Goal: Information Seeking & Learning: Learn about a topic

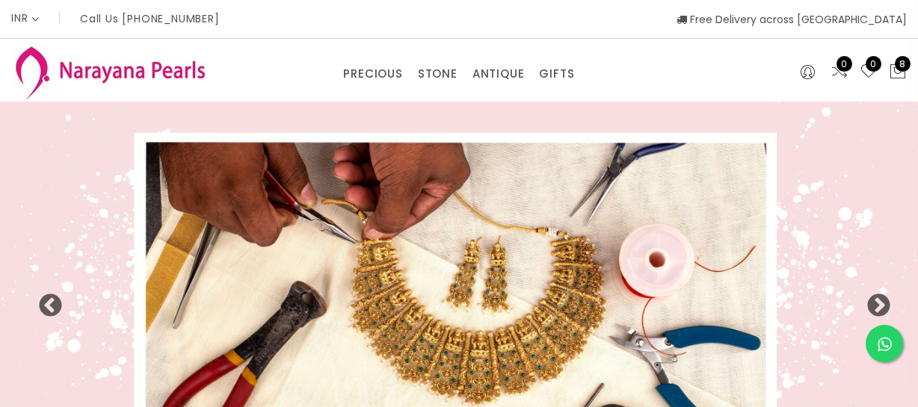
select select "INR"
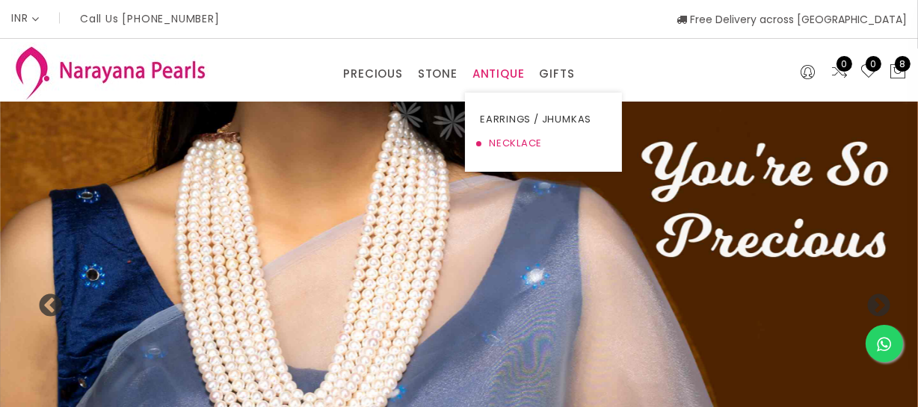
click at [502, 141] on link "NECKLACE" at bounding box center [543, 144] width 127 height 24
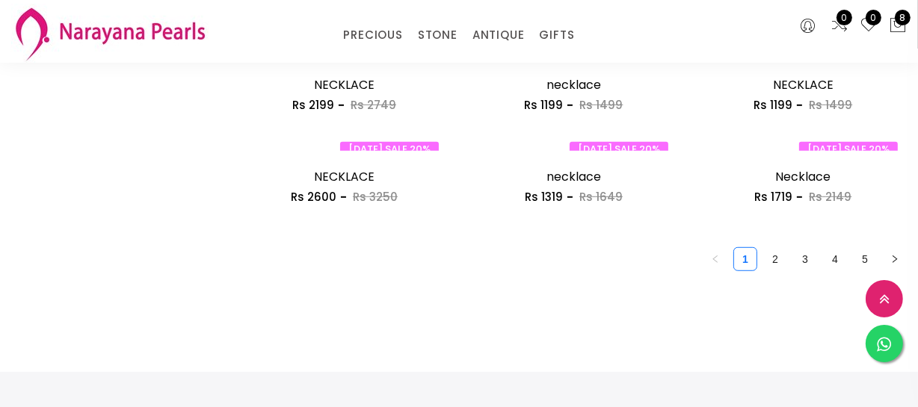
scroll to position [747, 0]
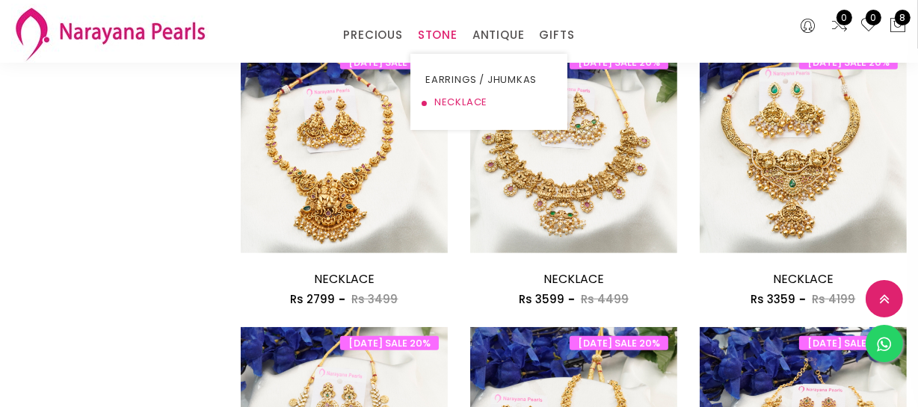
click at [448, 103] on link "NECKLACE" at bounding box center [488, 102] width 127 height 22
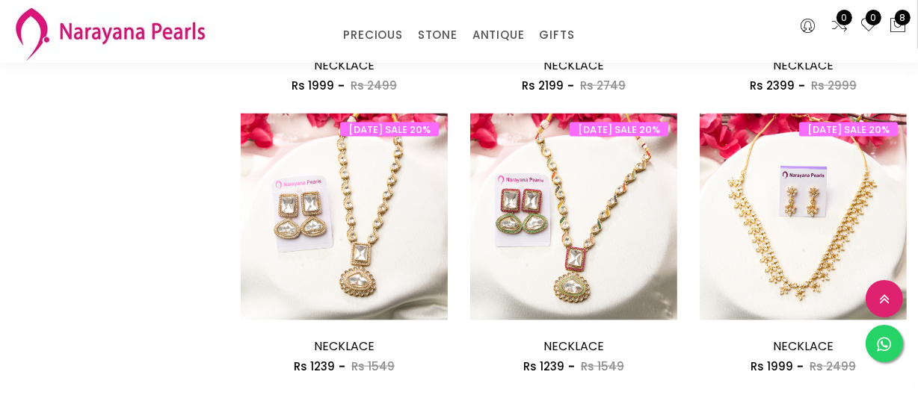
scroll to position [2038, 0]
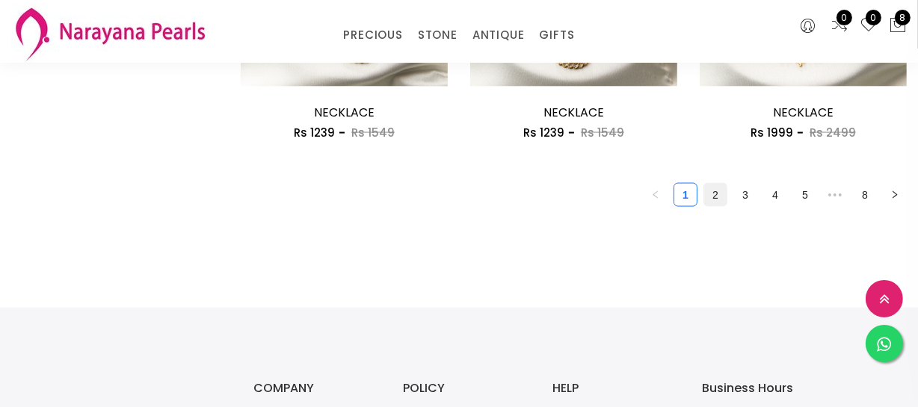
click at [711, 201] on link "2" at bounding box center [715, 195] width 22 height 22
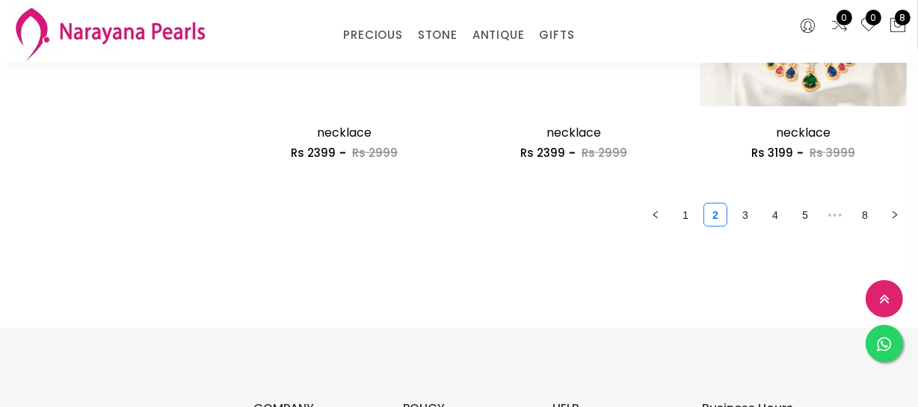
scroll to position [2038, 0]
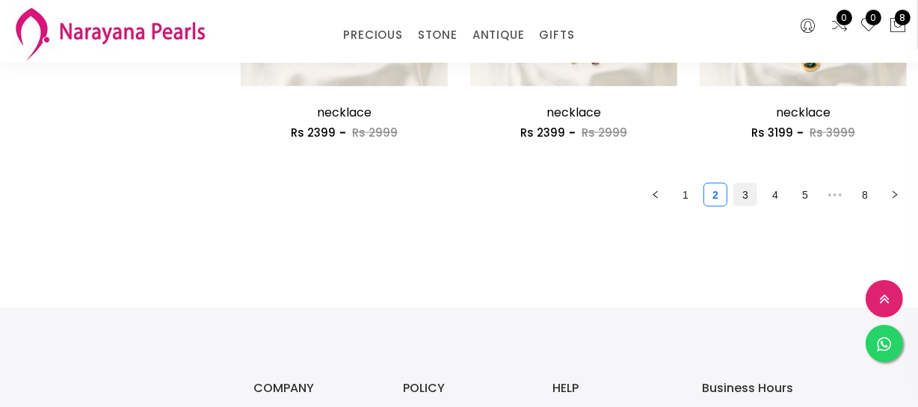
click at [746, 198] on link "3" at bounding box center [745, 195] width 22 height 22
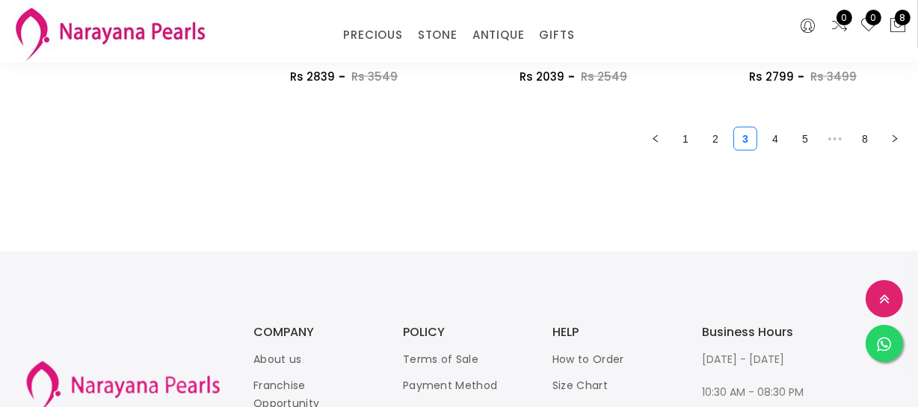
scroll to position [2106, 0]
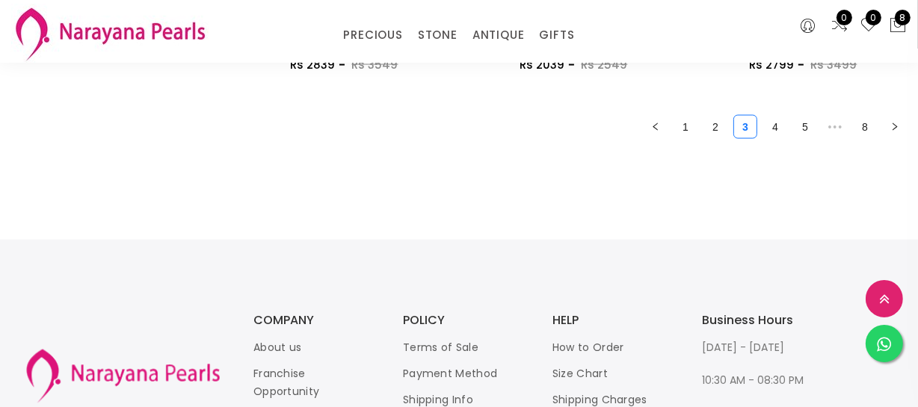
click at [762, 120] on ul "1 2 3 4 5 ••• 8" at bounding box center [574, 127] width 666 height 24
click at [771, 124] on link "4" at bounding box center [775, 127] width 22 height 22
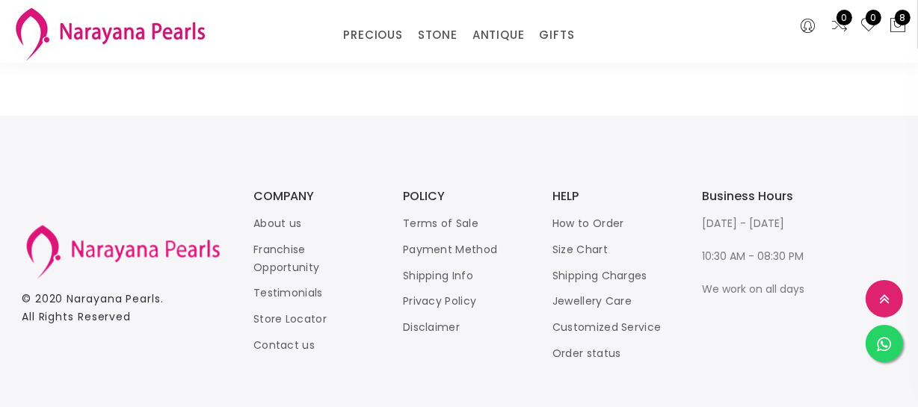
scroll to position [2260, 0]
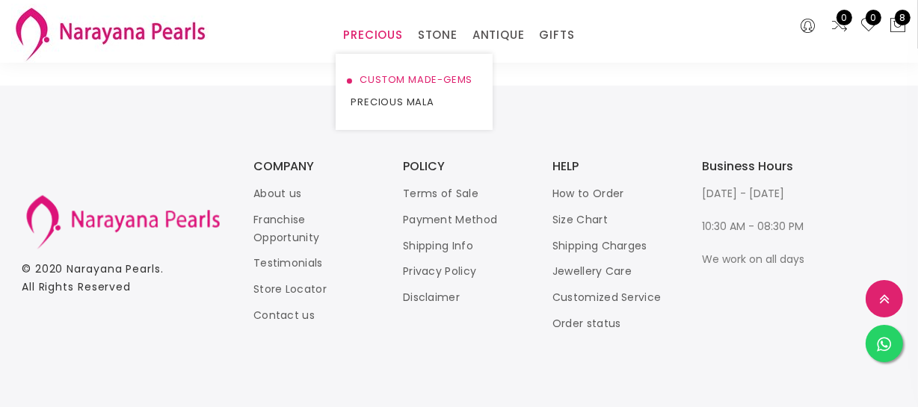
click at [384, 74] on link "CUSTOM MADE-GEMS" at bounding box center [414, 80] width 127 height 22
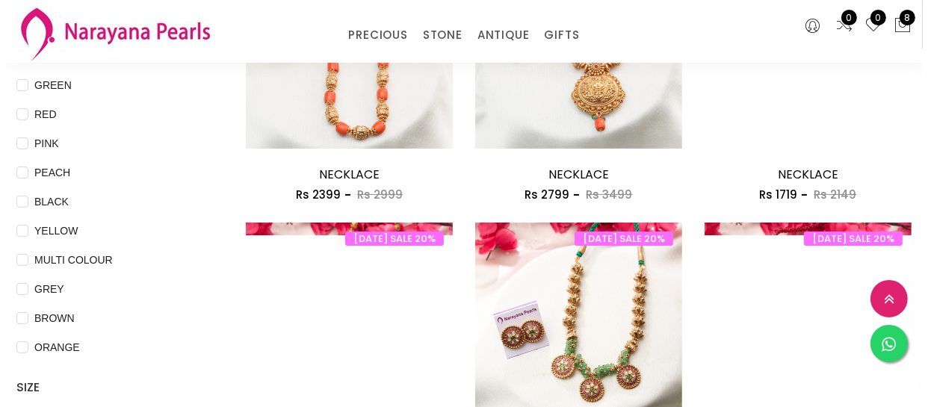
scroll to position [493, 0]
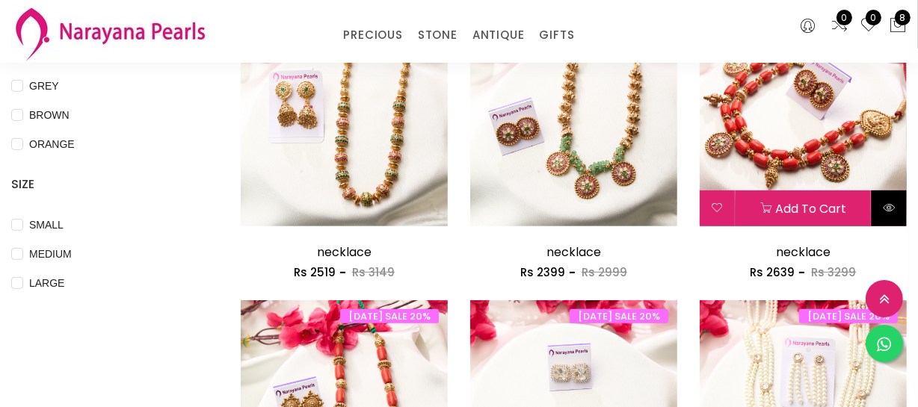
click at [902, 198] on button at bounding box center [889, 209] width 35 height 36
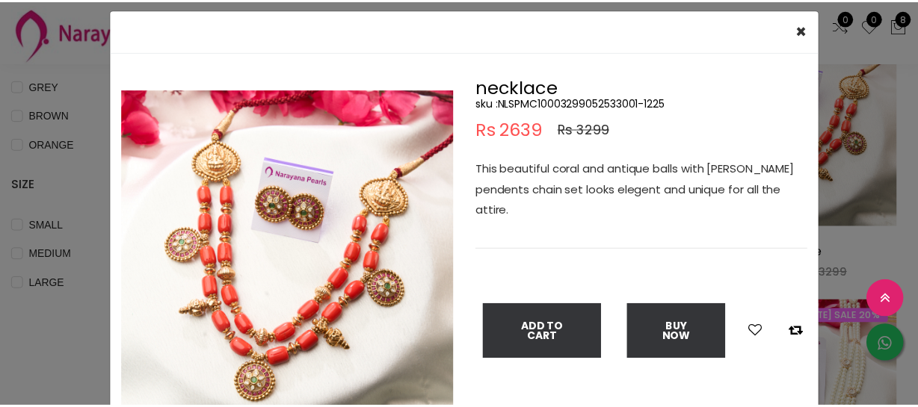
scroll to position [67, 0]
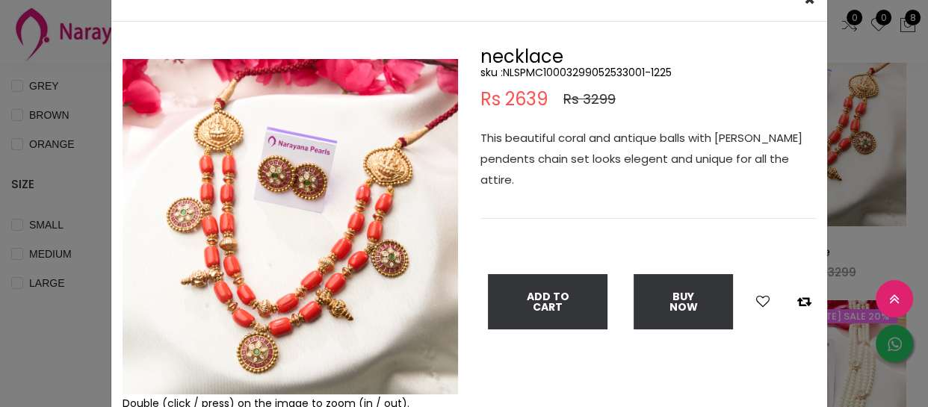
click at [85, 156] on div "× Close Double (click / press) on the image to zoom (in / out). necklace sku : …" at bounding box center [464, 203] width 928 height 407
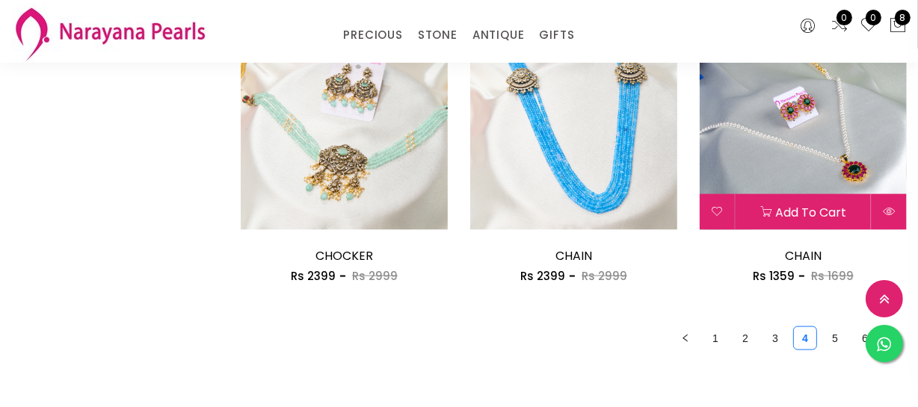
scroll to position [1902, 0]
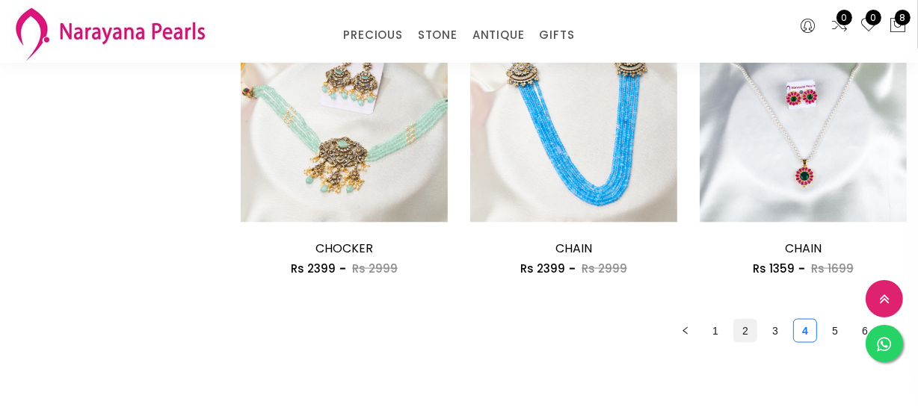
click at [739, 325] on link "2" at bounding box center [745, 331] width 22 height 22
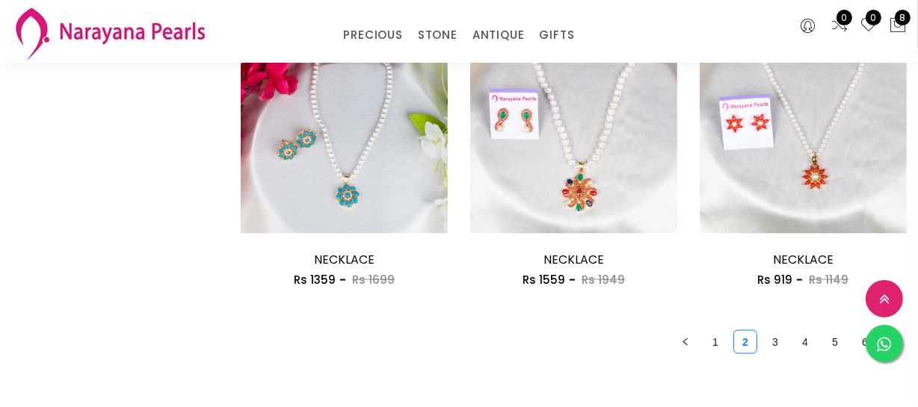
scroll to position [2038, 0]
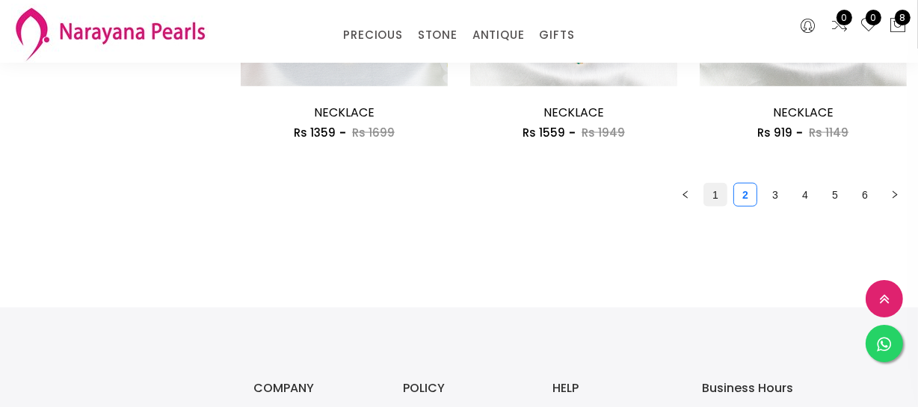
click at [715, 196] on link "1" at bounding box center [715, 195] width 22 height 22
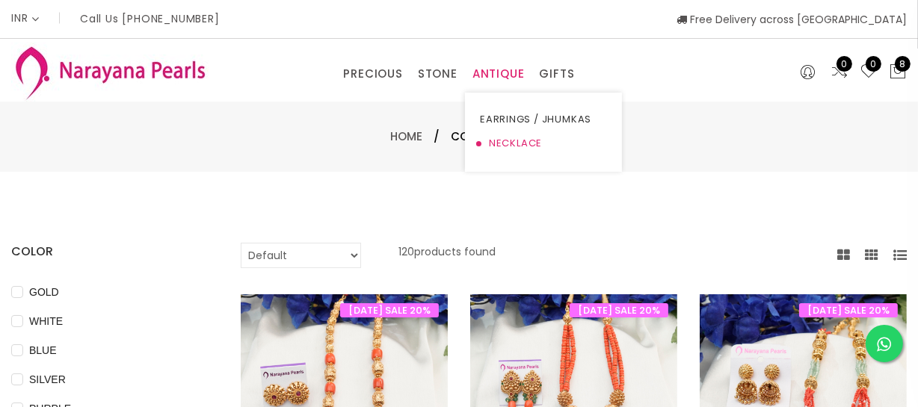
click at [502, 139] on link "NECKLACE" at bounding box center [543, 144] width 127 height 24
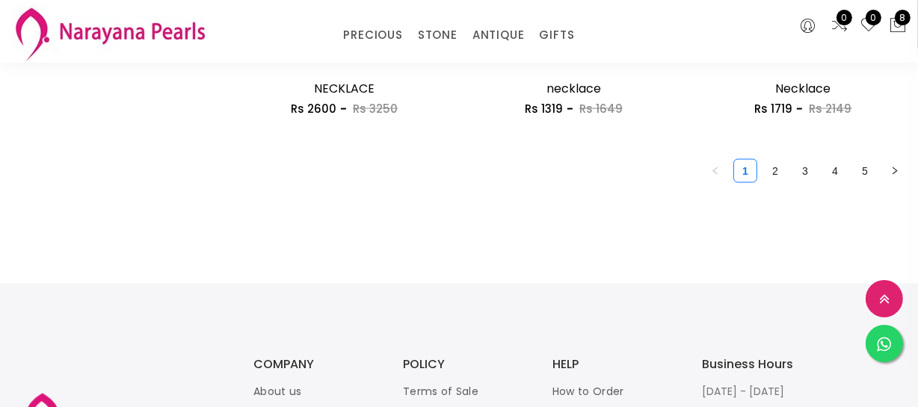
scroll to position [2056, 0]
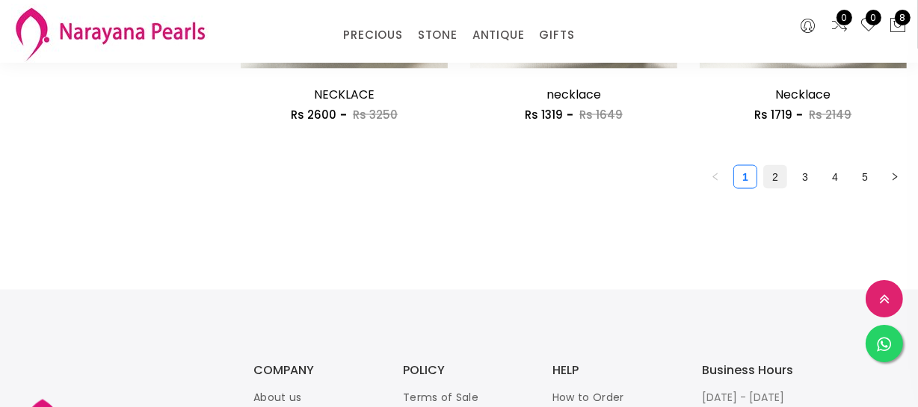
click at [770, 179] on link "2" at bounding box center [775, 177] width 22 height 22
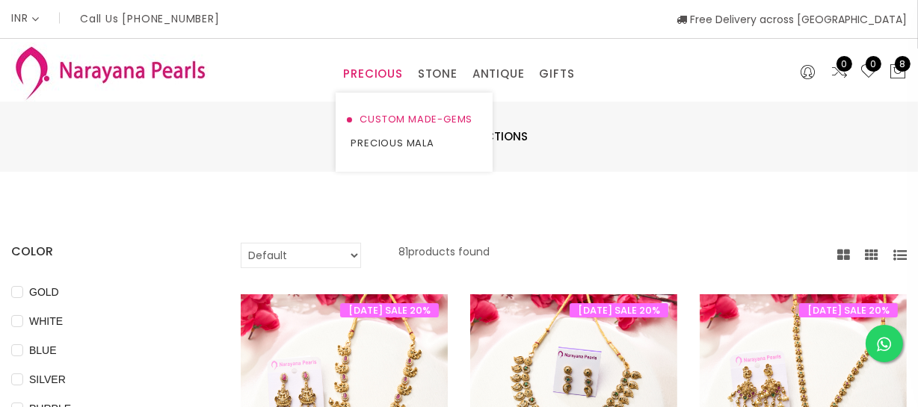
click at [374, 112] on link "CUSTOM MADE-GEMS" at bounding box center [414, 120] width 127 height 24
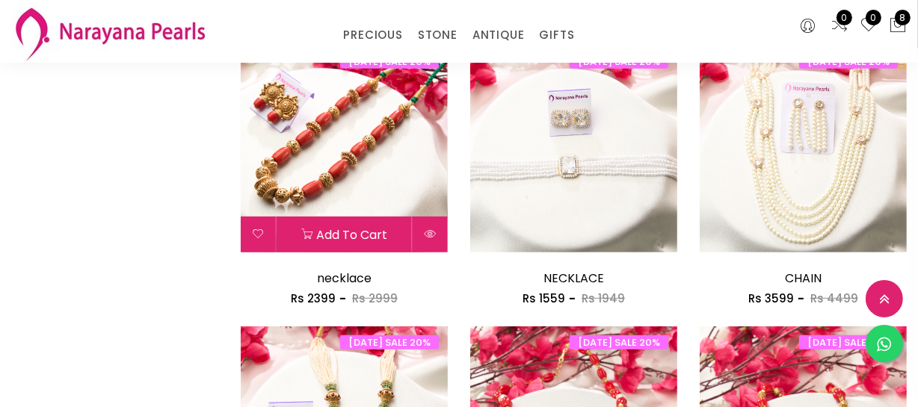
scroll to position [747, 0]
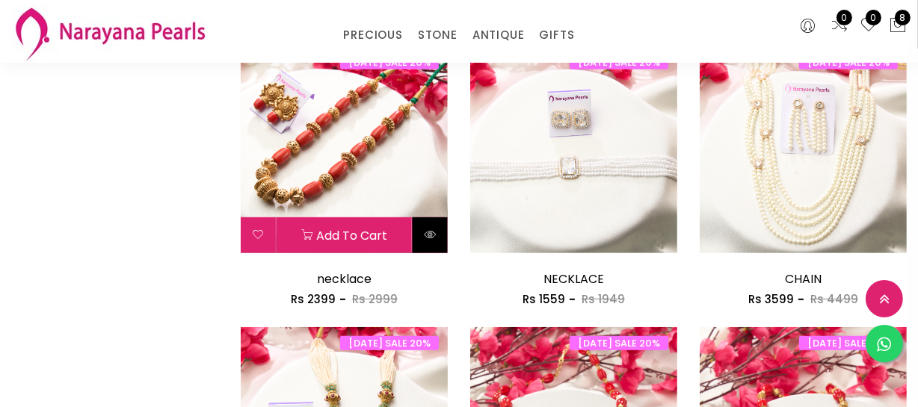
click at [425, 235] on icon at bounding box center [430, 235] width 12 height 12
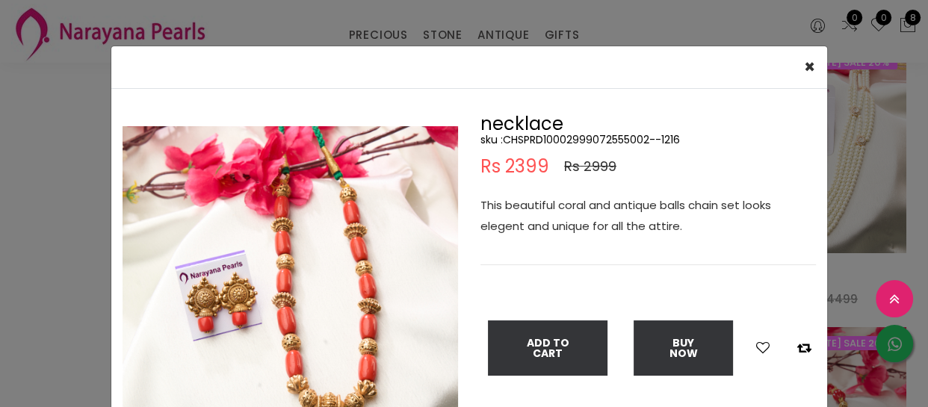
click at [324, 29] on div "× Close Double (click / press) on the image to zoom (in / out). necklace sku : …" at bounding box center [464, 203] width 928 height 407
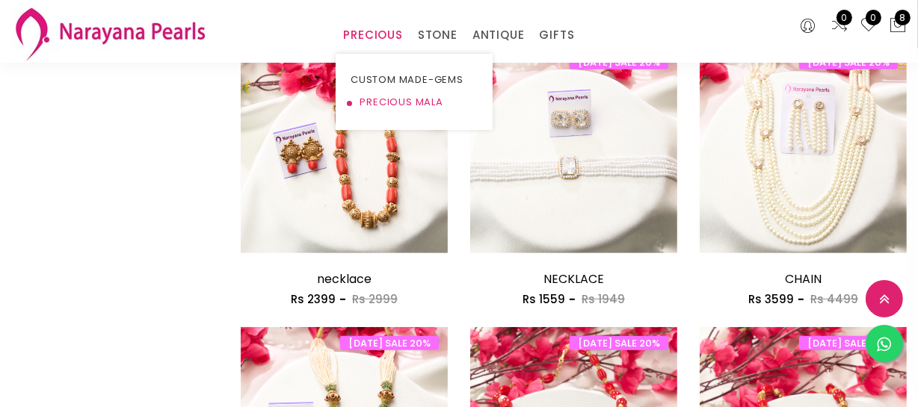
click at [380, 103] on link "PRECIOUS MALA" at bounding box center [414, 102] width 127 height 22
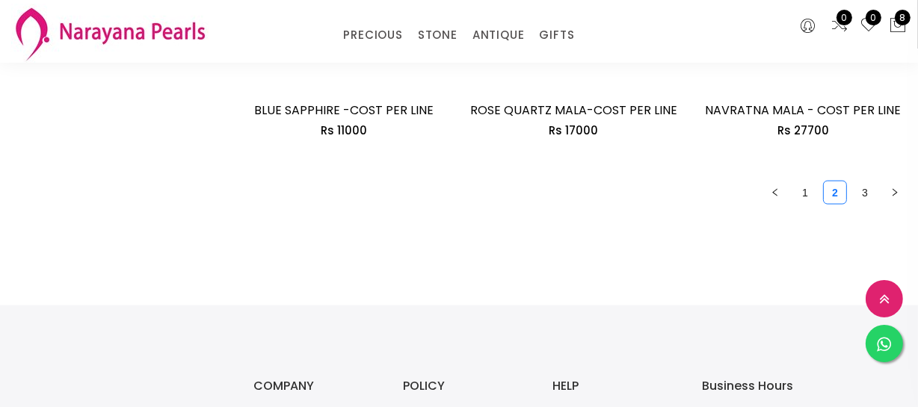
scroll to position [2056, 0]
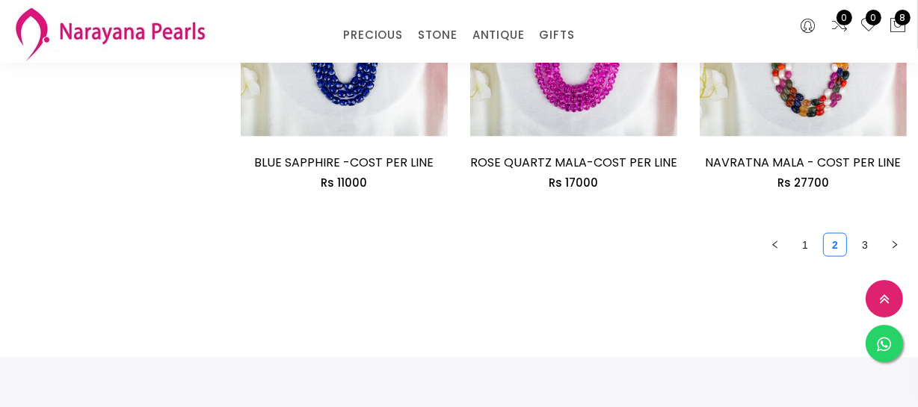
click at [804, 247] on link "1" at bounding box center [805, 245] width 22 height 22
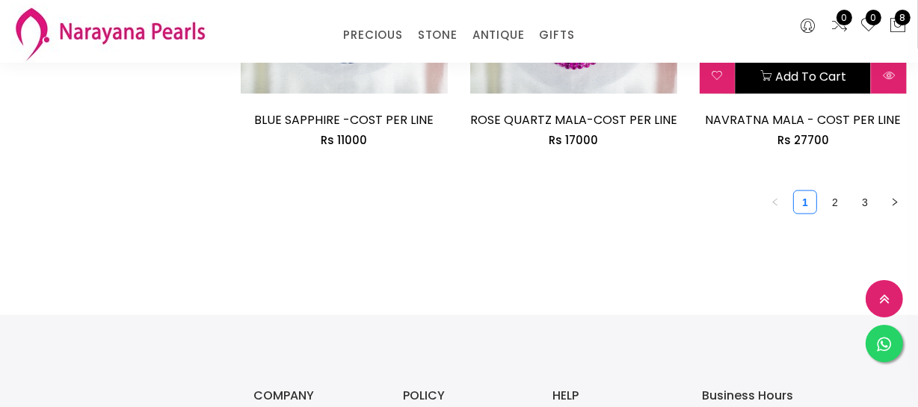
scroll to position [2174, 0]
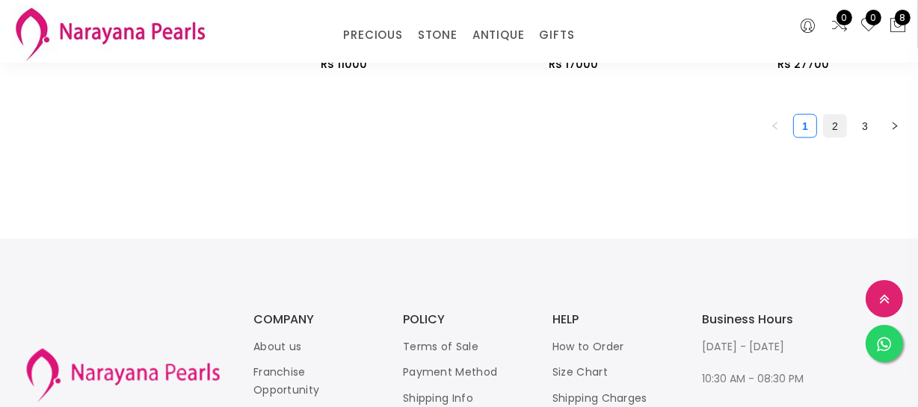
click at [824, 130] on link "2" at bounding box center [835, 126] width 22 height 22
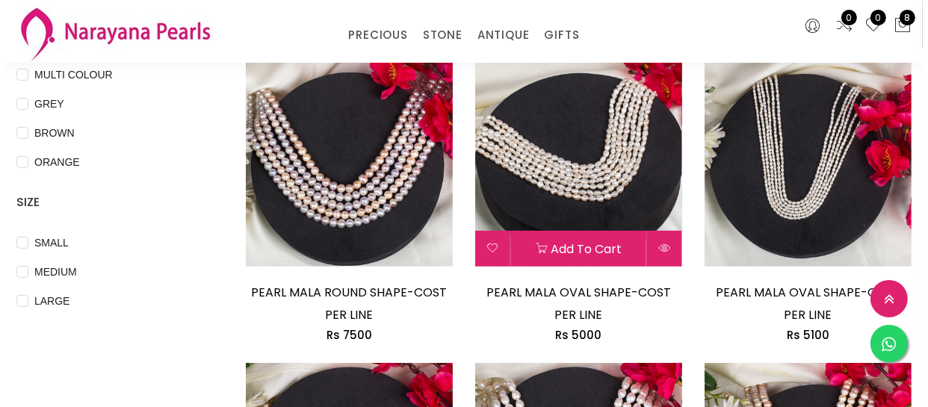
scroll to position [679, 0]
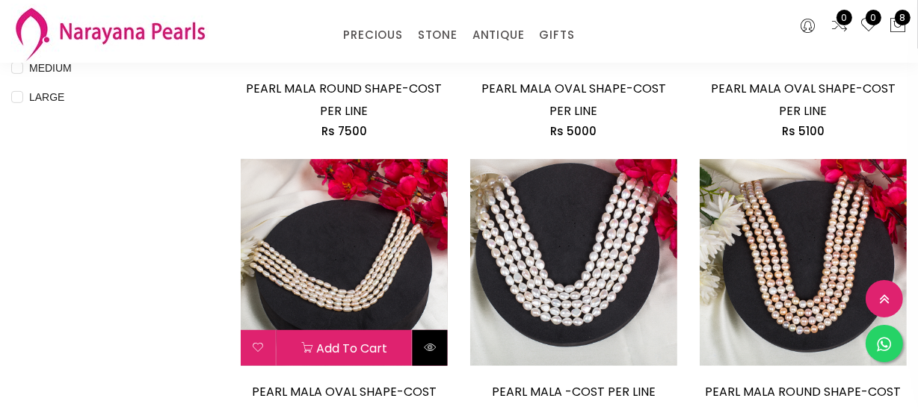
click at [429, 345] on icon at bounding box center [430, 348] width 12 height 12
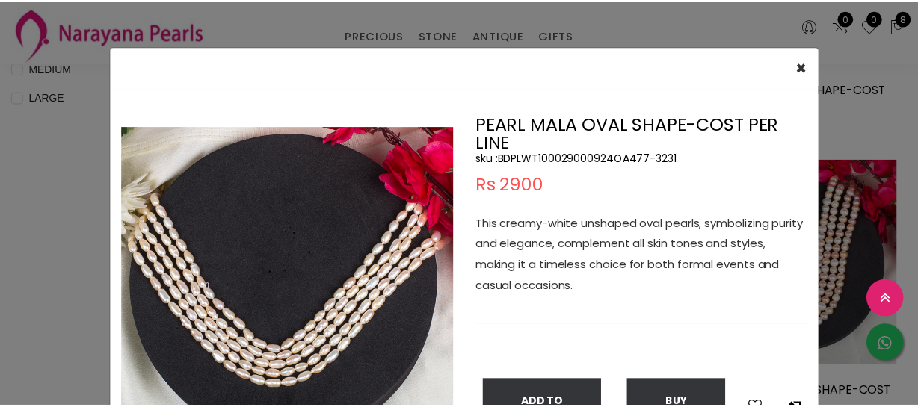
scroll to position [67, 0]
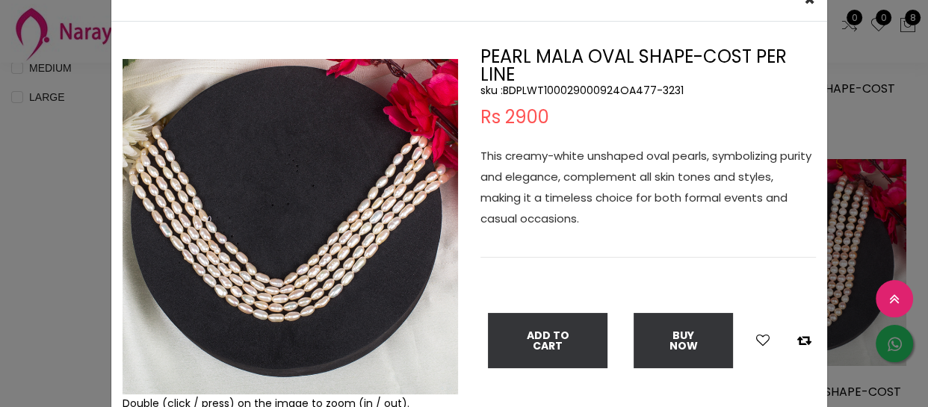
click at [413, 343] on img at bounding box center [291, 227] width 336 height 336
drag, startPoint x: 422, startPoint y: 321, endPoint x: 421, endPoint y: 304, distance: 17.3
click at [422, 321] on img at bounding box center [291, 227] width 336 height 336
click at [61, 178] on div "× Close Double (click / press) on the image to zoom (in / out). PEARL MALA OVAL…" at bounding box center [464, 203] width 928 height 407
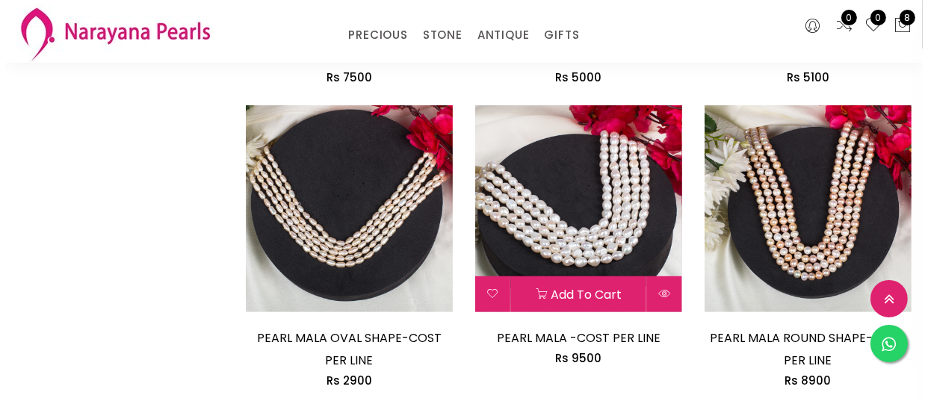
scroll to position [815, 0]
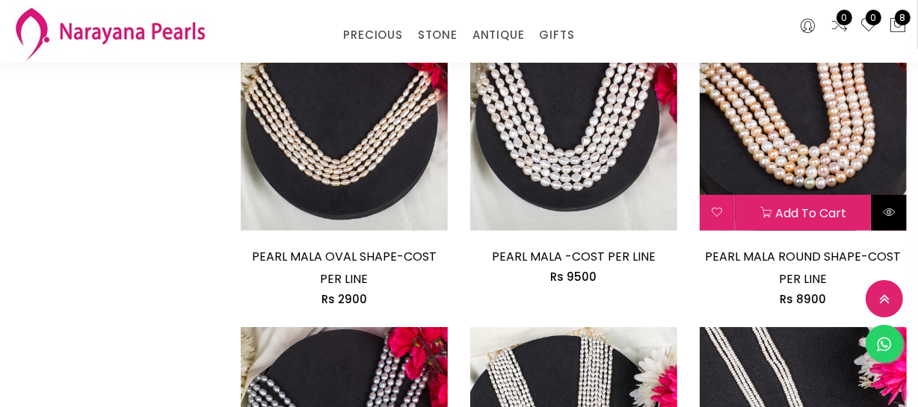
click at [890, 206] on icon at bounding box center [889, 212] width 12 height 12
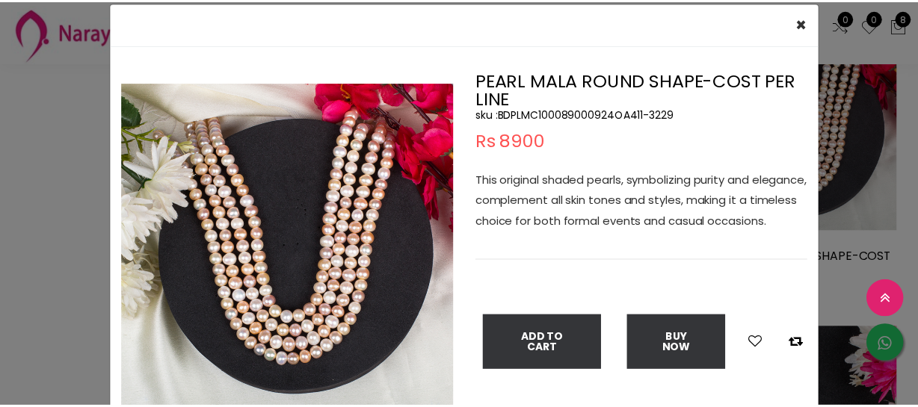
scroll to position [67, 0]
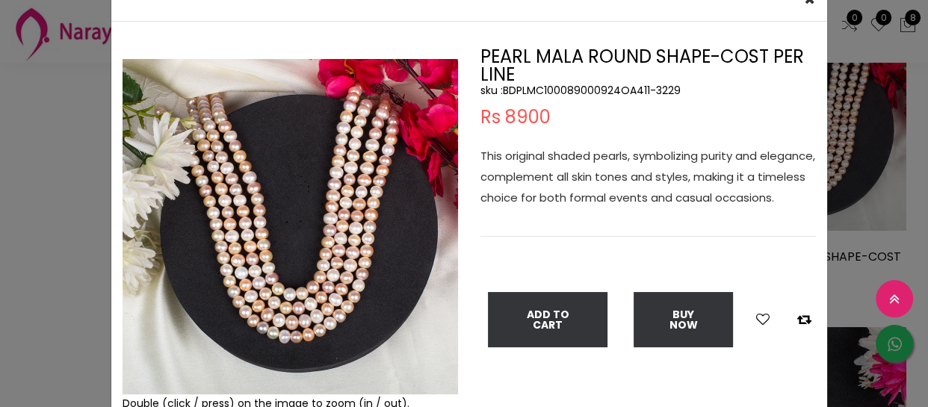
drag, startPoint x: 81, startPoint y: 162, endPoint x: 215, endPoint y: 165, distance: 133.8
click at [80, 162] on div "× Close Double (click / press) on the image to zoom (in / out). PEARL MALA ROUN…" at bounding box center [464, 203] width 928 height 407
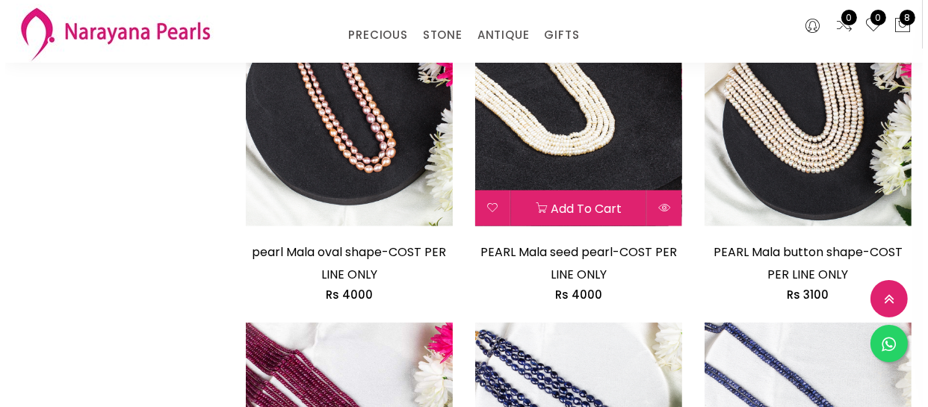
scroll to position [1427, 0]
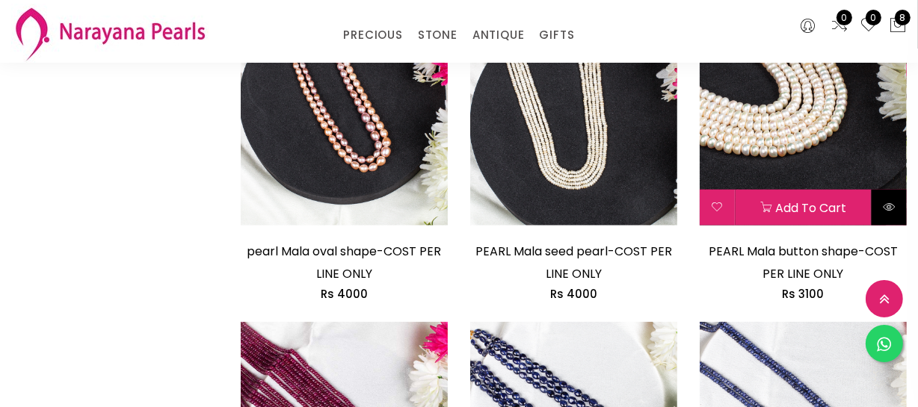
click at [882, 197] on button at bounding box center [889, 208] width 35 height 36
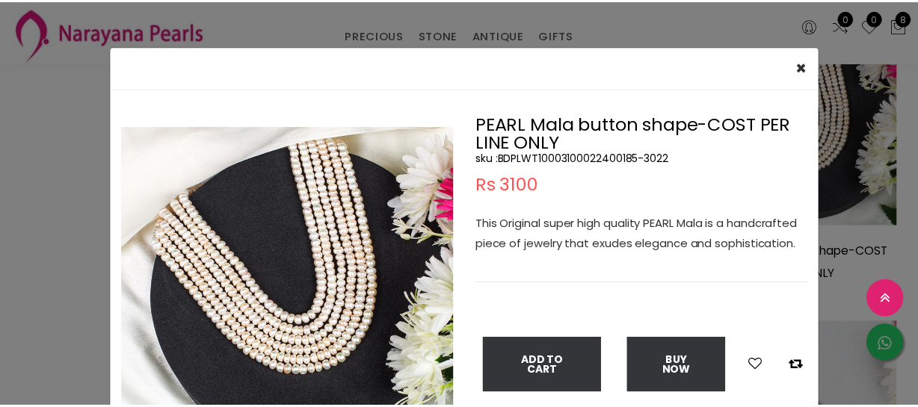
scroll to position [67, 0]
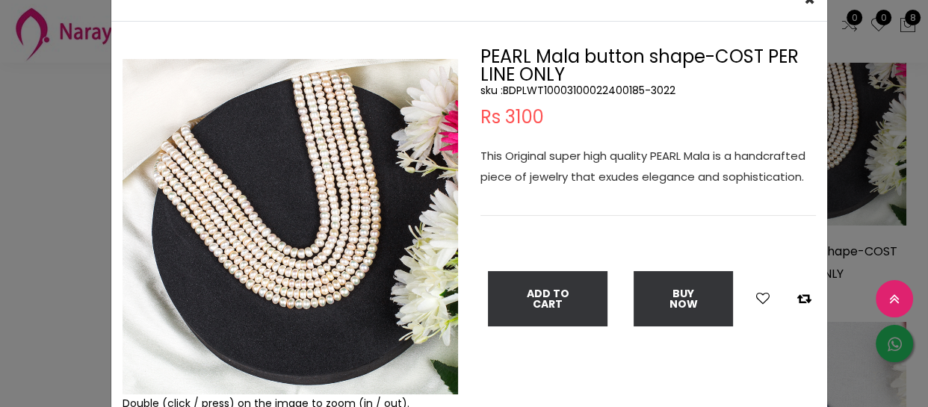
click at [31, 209] on div "× Close Double (click / press) on the image to zoom (in / out). PEARL Mala butt…" at bounding box center [464, 203] width 928 height 407
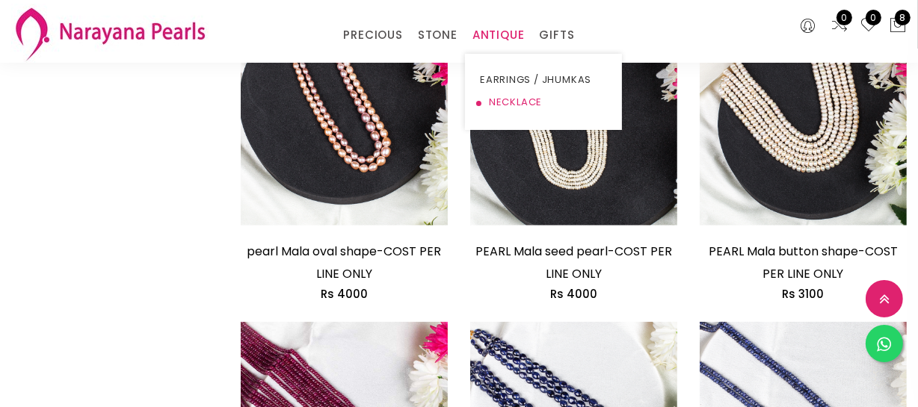
click at [517, 92] on link "NECKLACE" at bounding box center [543, 102] width 127 height 22
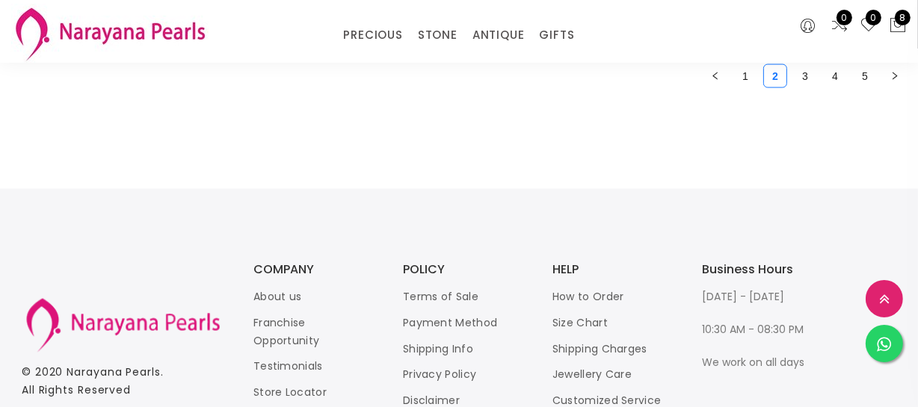
scroll to position [2056, 0]
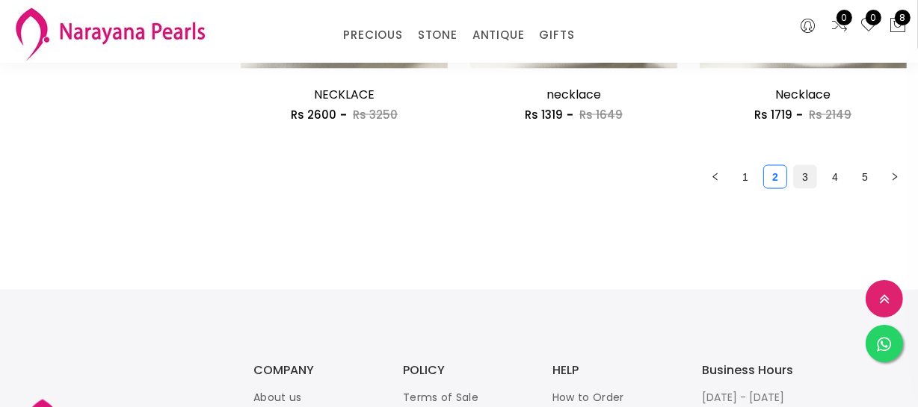
click at [797, 180] on link "3" at bounding box center [805, 177] width 22 height 22
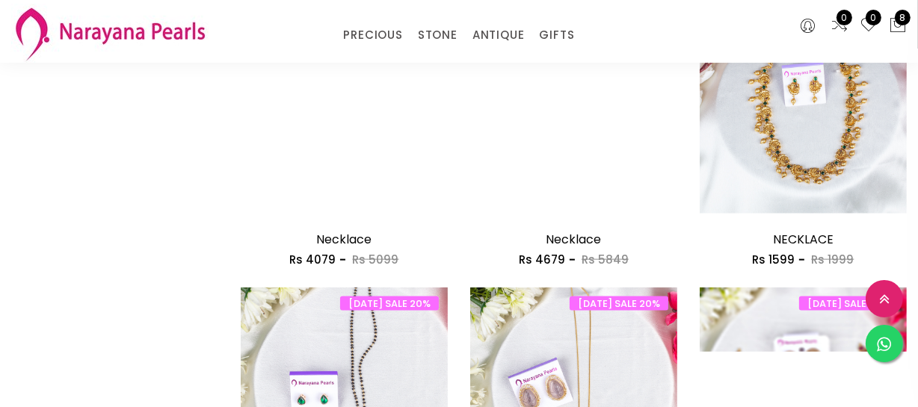
scroll to position [2038, 0]
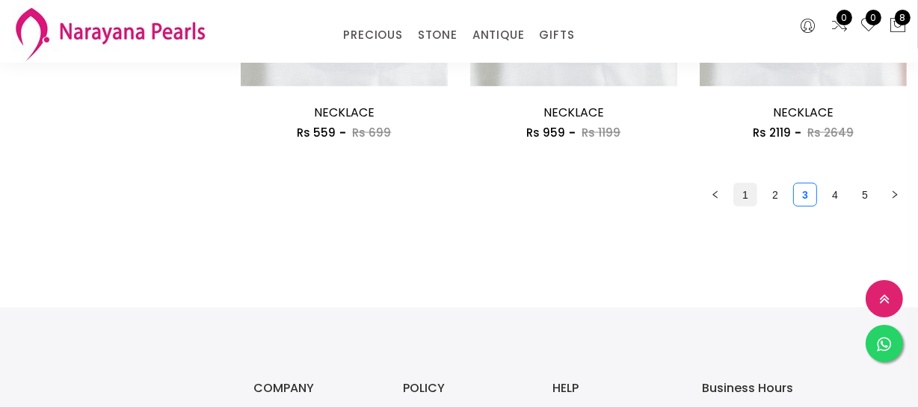
click at [754, 193] on link "1" at bounding box center [745, 195] width 22 height 22
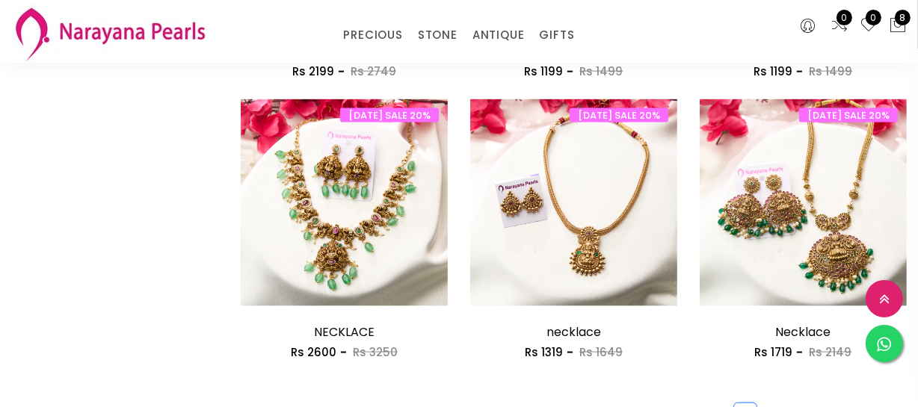
scroll to position [1970, 0]
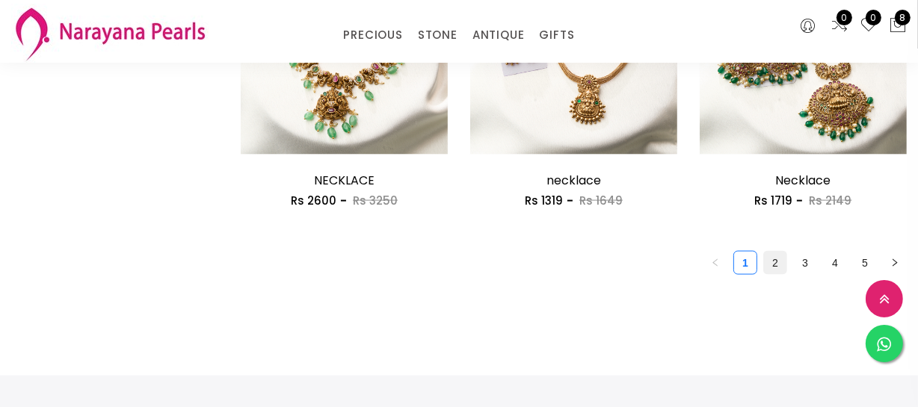
click at [781, 264] on link "2" at bounding box center [775, 263] width 22 height 22
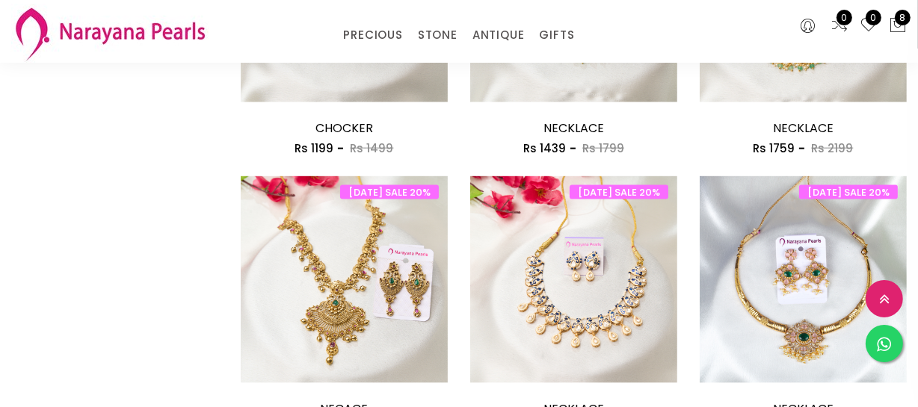
scroll to position [1970, 0]
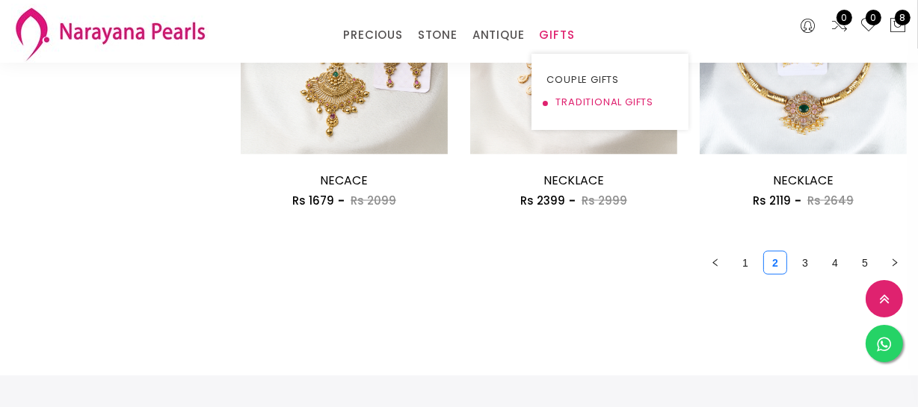
click at [576, 109] on link "TRADITIONAL GIFTS" at bounding box center [609, 102] width 127 height 22
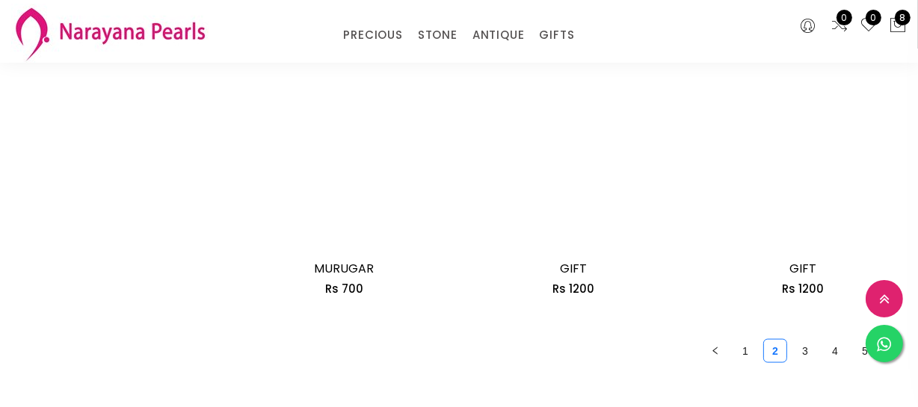
scroll to position [1970, 0]
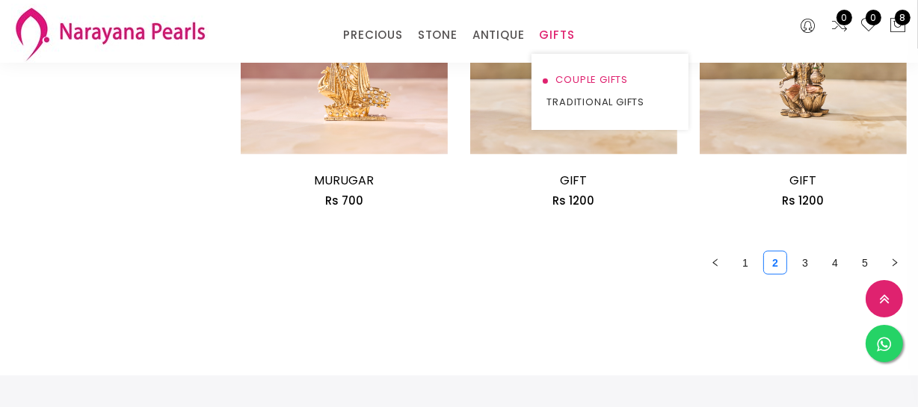
click at [571, 77] on link "COUPLE GIFTS" at bounding box center [609, 80] width 127 height 22
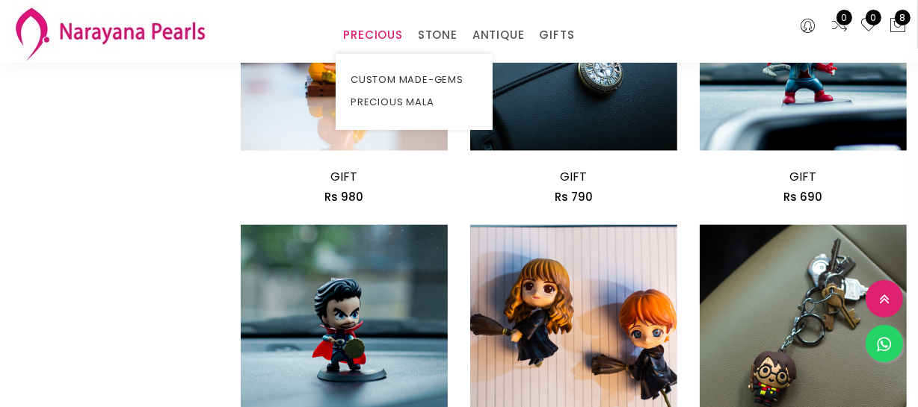
scroll to position [1970, 0]
